Goal: Task Accomplishment & Management: Manage account settings

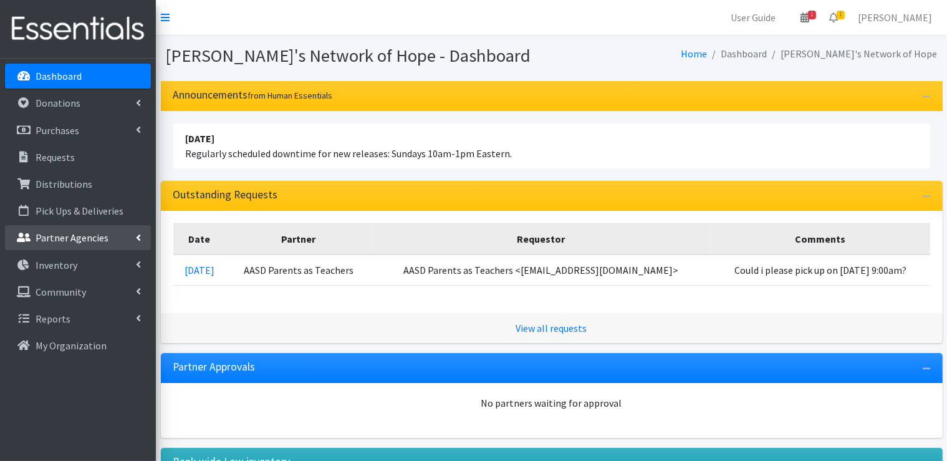
click at [135, 235] on link "Partner Agencies" at bounding box center [78, 237] width 146 height 25
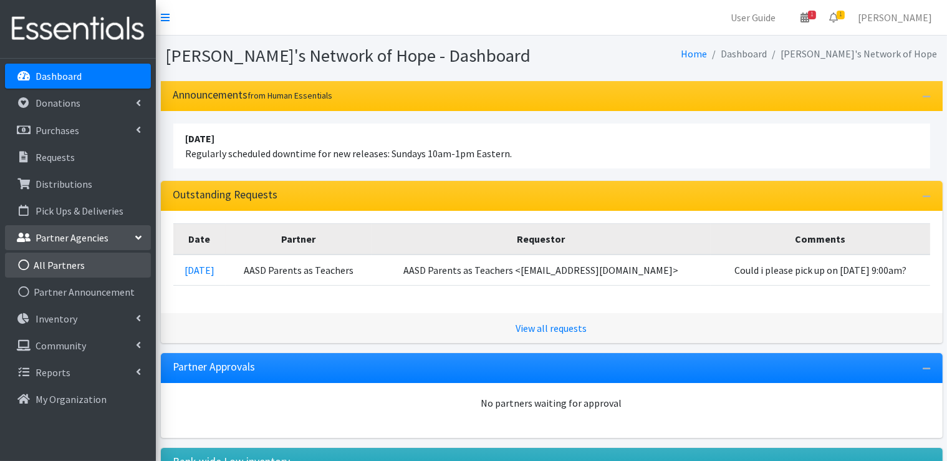
click at [54, 269] on link "All Partners" at bounding box center [78, 265] width 146 height 25
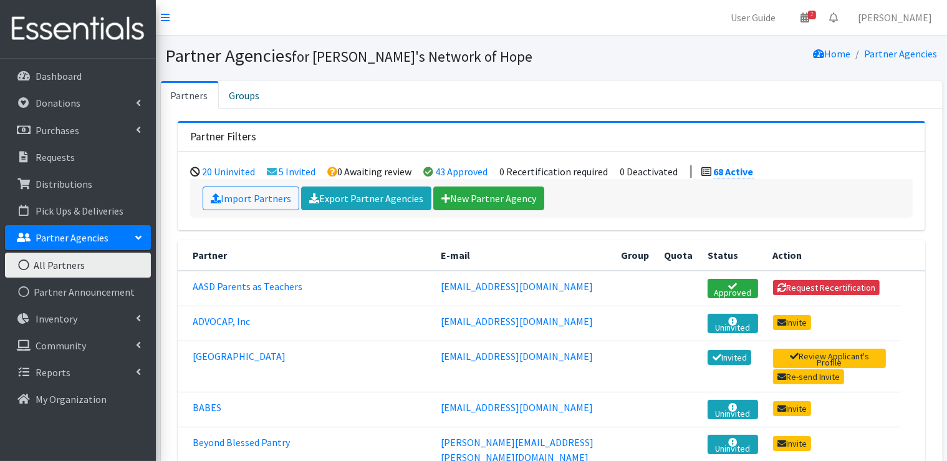
drag, startPoint x: 906, startPoint y: 55, endPoint x: 673, endPoint y: 64, distance: 232.7
click at [673, 64] on div "Home Partner Agencies" at bounding box center [747, 56] width 391 height 22
click at [387, 200] on link "Export Partner Agencies" at bounding box center [366, 198] width 130 height 24
click at [911, 17] on link "[PERSON_NAME]" at bounding box center [895, 17] width 94 height 25
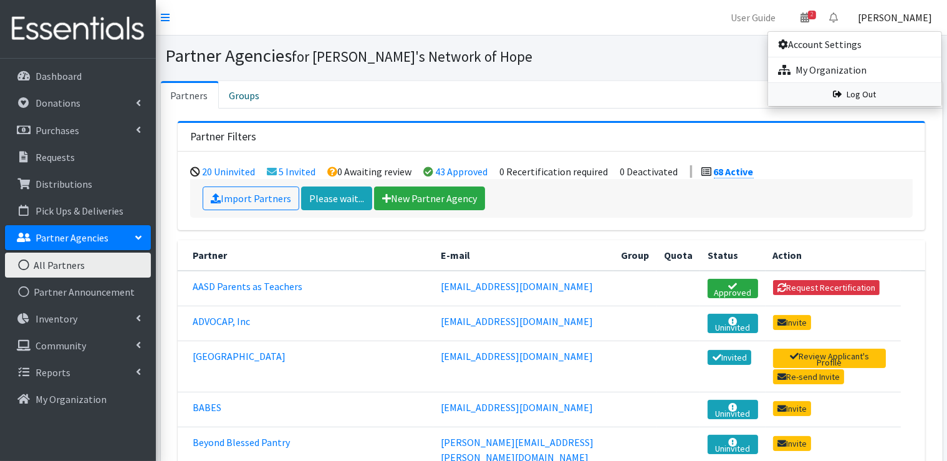
click at [872, 97] on link "Log Out" at bounding box center [854, 94] width 173 height 23
